Goal: Navigation & Orientation: Find specific page/section

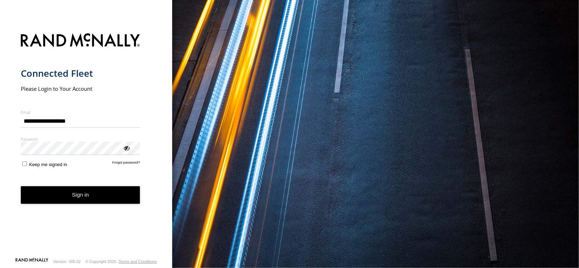
click at [75, 194] on button "Sign in" at bounding box center [80, 195] width 119 height 18
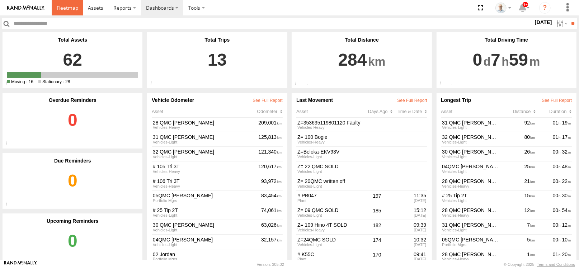
click at [62, 8] on span at bounding box center [68, 7] width 22 height 7
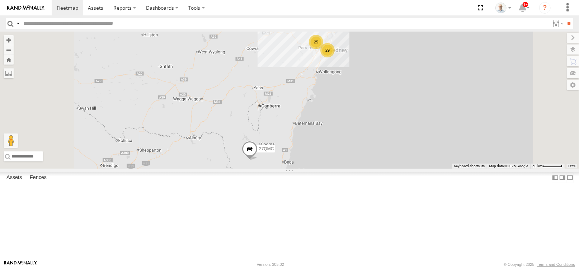
click at [323, 49] on div "25" at bounding box center [316, 42] width 14 height 14
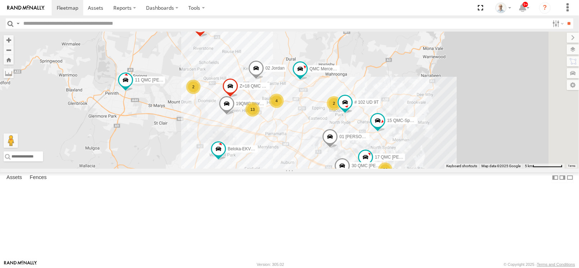
drag, startPoint x: 424, startPoint y: 167, endPoint x: 345, endPoint y: 152, distance: 80.3
click at [260, 117] on div "13" at bounding box center [252, 109] width 14 height 14
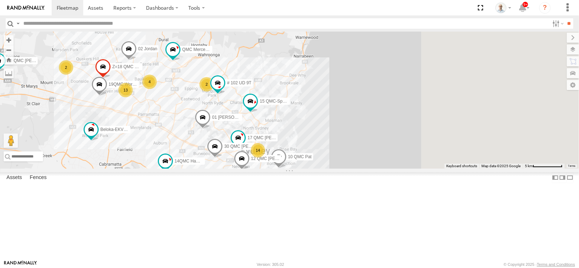
drag, startPoint x: 313, startPoint y: 155, endPoint x: 185, endPoint y: 136, distance: 128.8
click at [107, 96] on span at bounding box center [99, 85] width 16 height 19
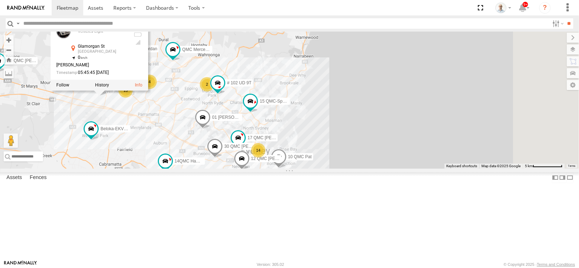
drag, startPoint x: 226, startPoint y: 162, endPoint x: 229, endPoint y: 159, distance: 4.3
click at [226, 162] on div "27QMC 14 10 QMC Pat 08QMC Mostafa 4 13 12 QMC Jack Hook # KS75A 2 01 Lyndon Bel…" at bounding box center [289, 100] width 579 height 137
drag, startPoint x: 232, startPoint y: 155, endPoint x: 330, endPoint y: 181, distance: 101.8
click at [330, 169] on div "27QMC 14 10 QMC Pat 08QMC Mostafa 4 13 12 QMC Jack Hook # KS75A 2 01 Lyndon Bel…" at bounding box center [289, 100] width 579 height 137
click at [297, 65] on div "27QMC 14 10 QMC Pat 08QMC Mostafa 4 13 12 QMC Jack Hook # KS75A 2 01 Lyndon Bel…" at bounding box center [289, 100] width 579 height 137
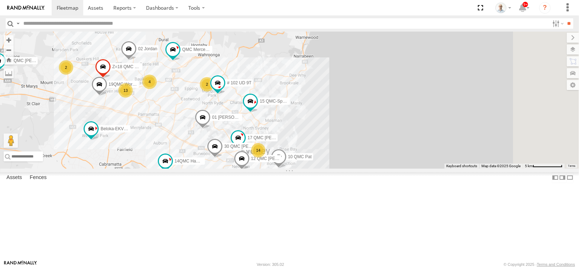
drag, startPoint x: 270, startPoint y: 65, endPoint x: 413, endPoint y: 80, distance: 144.2
click at [413, 80] on div "27QMC 14 10 QMC Pat 08QMC Mostafa 4 13 12 QMC Jack Hook # KS75A 2 01 Lyndon Bel…" at bounding box center [289, 100] width 579 height 137
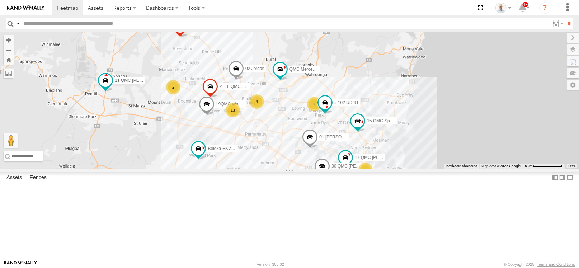
drag, startPoint x: 290, startPoint y: 101, endPoint x: 390, endPoint y: 89, distance: 100.5
click at [390, 89] on div "27QMC 14 10 QMC Pat 08QMC Mostafa 4 13 12 QMC Jack Hook # KS75A 2 01 Lyndon Bel…" at bounding box center [289, 100] width 579 height 137
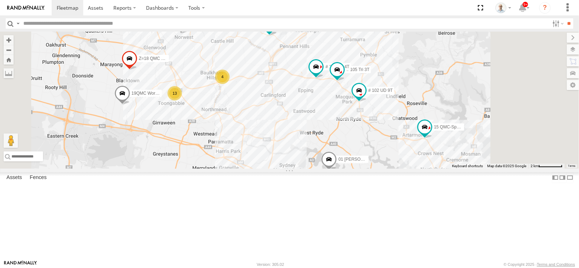
drag, startPoint x: 368, startPoint y: 160, endPoint x: 365, endPoint y: 146, distance: 14.2
click at [365, 146] on div "27QMC 10 QMC Pat 08QMC Mostafa 12 QMC Jack Hook # KS75A 01 Lyndon Beloka-EKV93V…" at bounding box center [289, 100] width 579 height 137
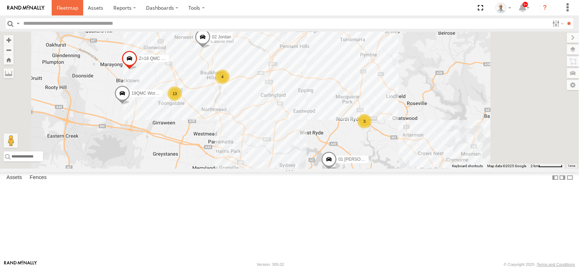
click at [66, 14] on link at bounding box center [68, 7] width 32 height 15
